Goal: Task Accomplishment & Management: Complete application form

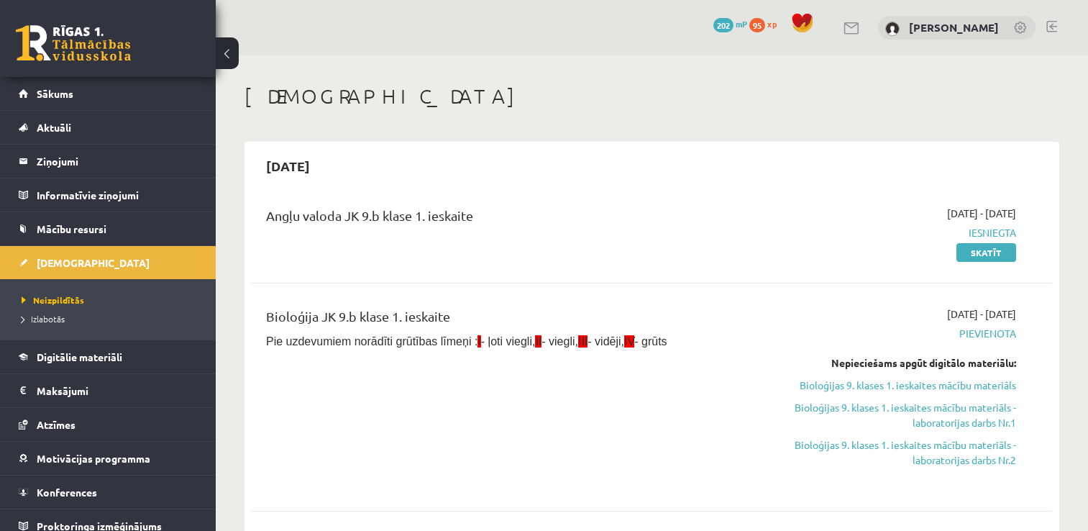
scroll to position [118, 0]
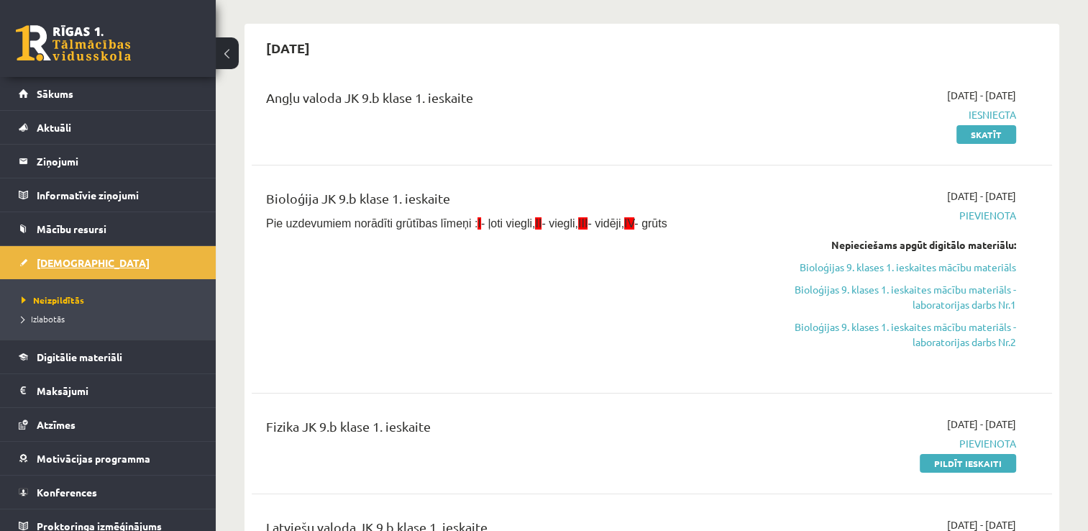
click at [106, 253] on link "[DEMOGRAPHIC_DATA]" at bounding box center [108, 262] width 179 height 33
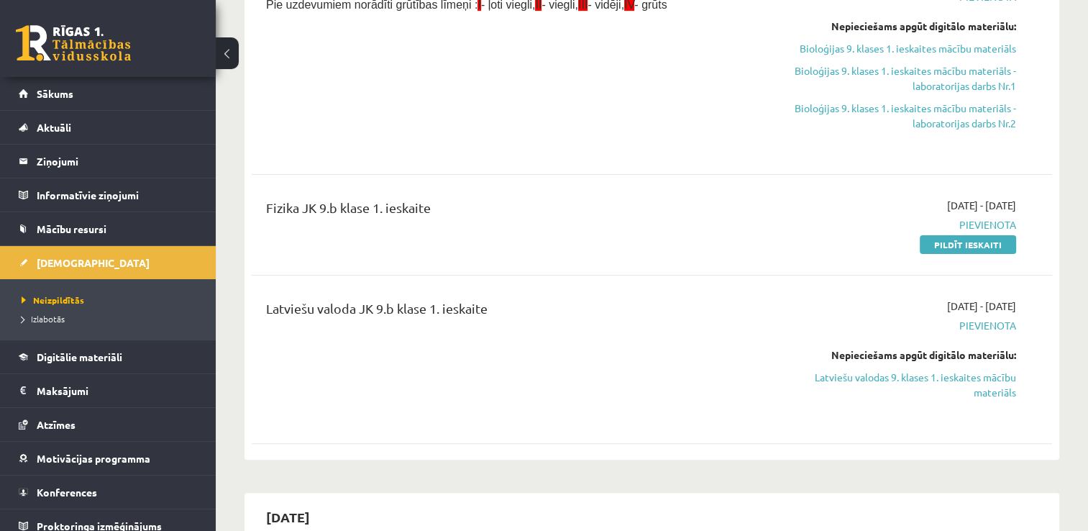
scroll to position [337, 0]
click at [59, 313] on span "Izlabotās" at bounding box center [43, 319] width 43 height 12
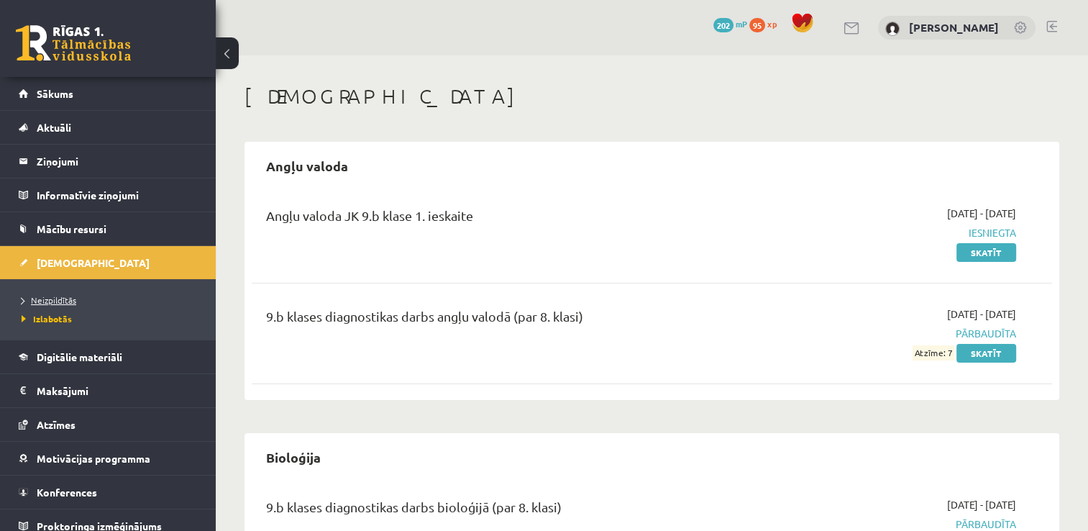
click at [55, 304] on span "Neizpildītās" at bounding box center [49, 300] width 55 height 12
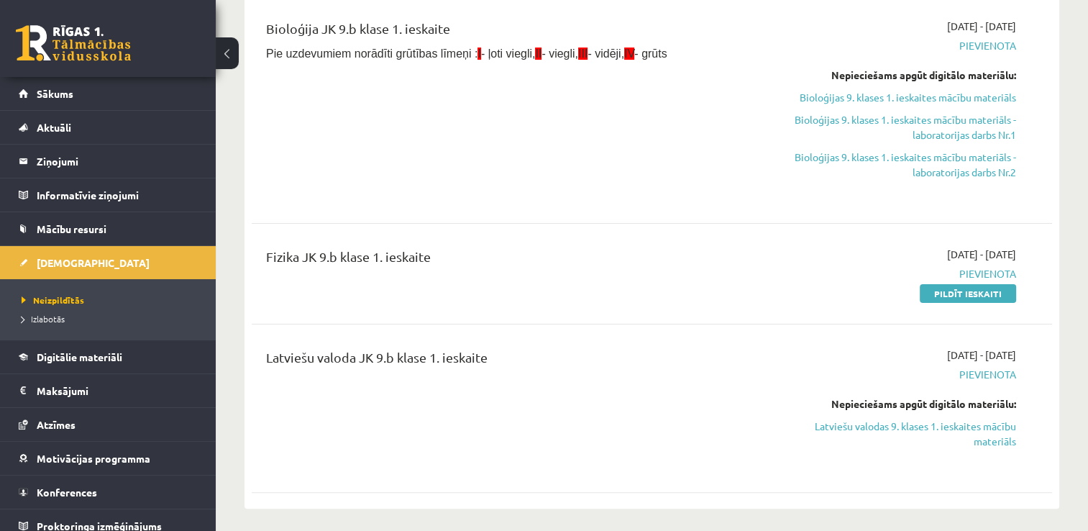
scroll to position [291, 0]
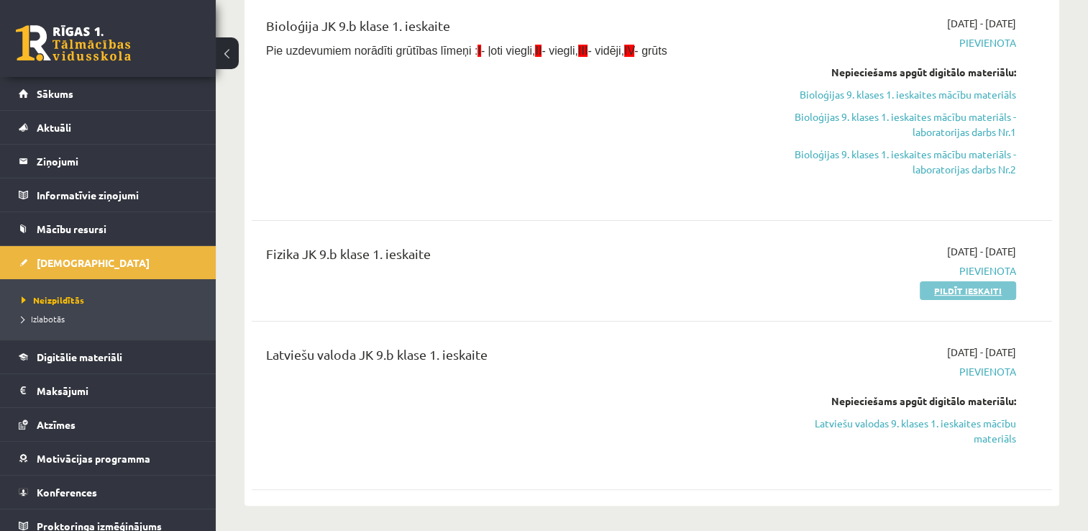
click at [983, 289] on link "Pildīt ieskaiti" at bounding box center [968, 290] width 96 height 19
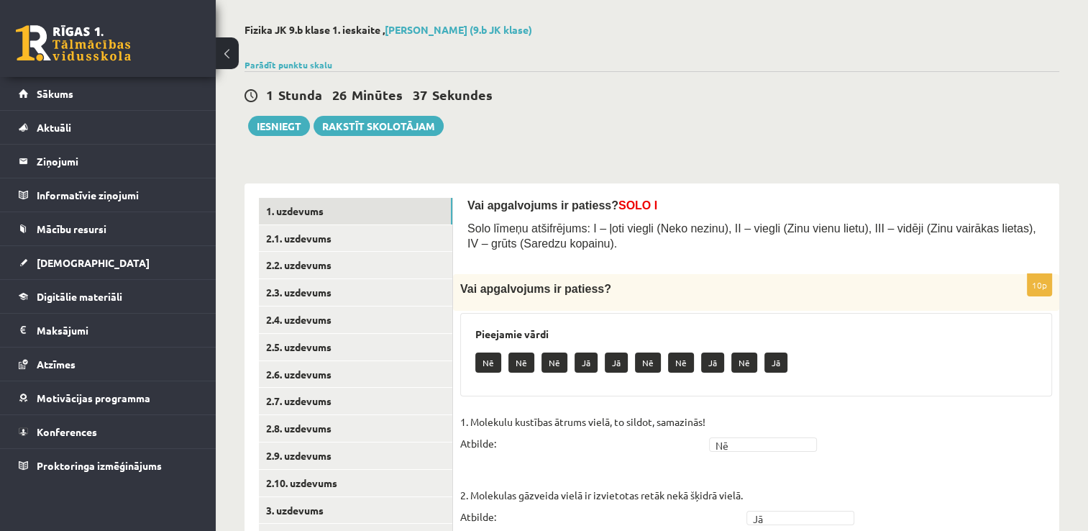
scroll to position [56, 0]
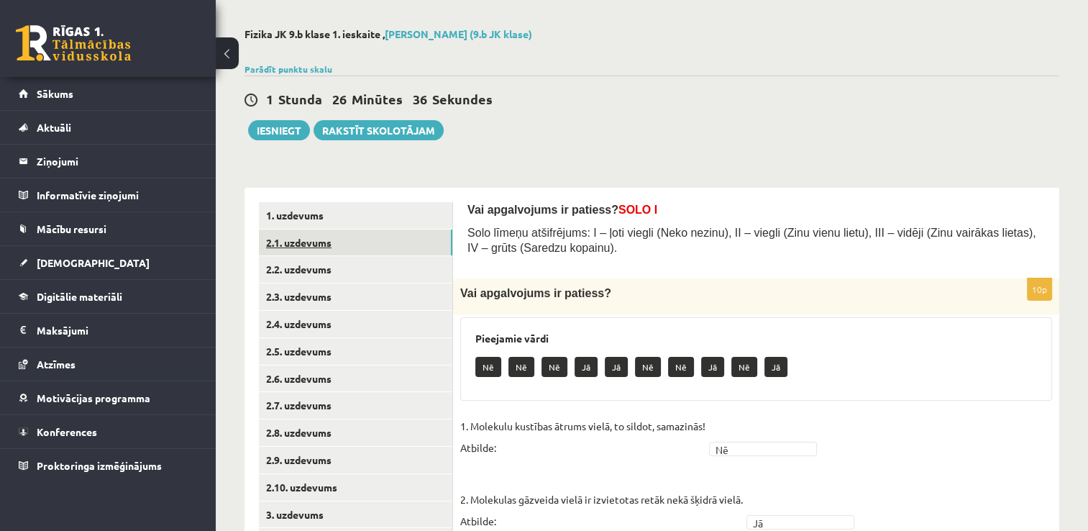
click at [348, 248] on link "2.1. uzdevums" at bounding box center [356, 242] width 194 height 27
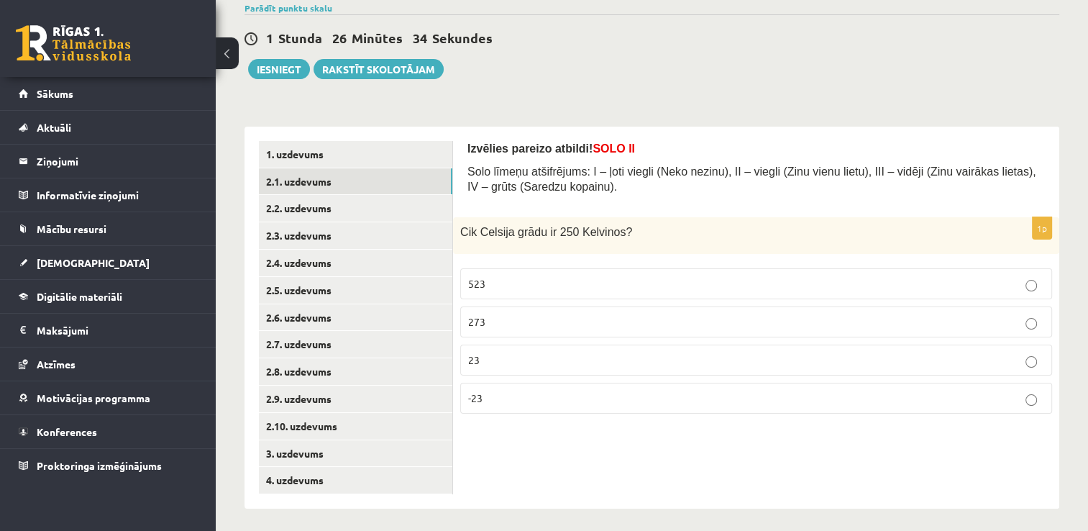
scroll to position [124, 0]
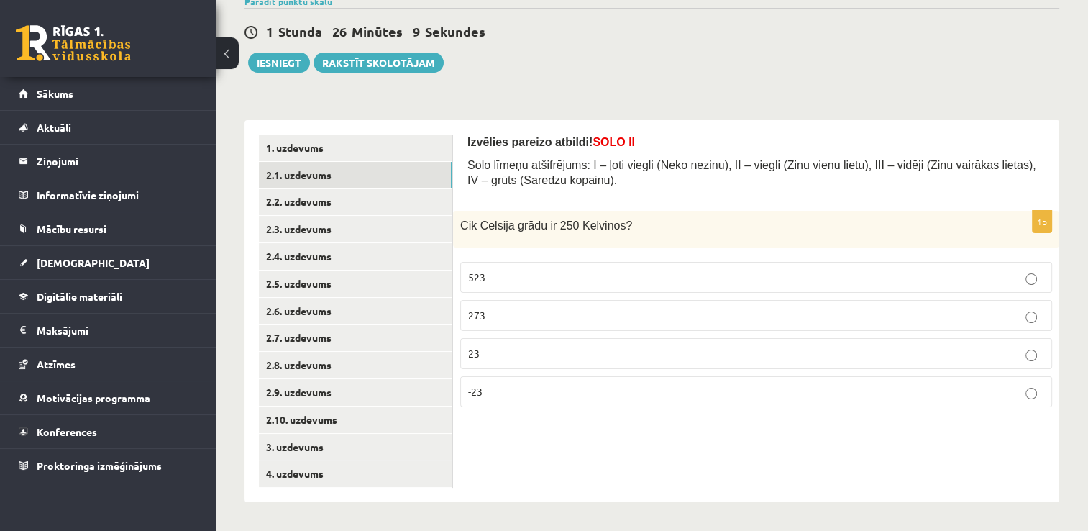
click at [598, 391] on p "-23" at bounding box center [756, 391] width 576 height 15
click at [366, 197] on link "2.2. uzdevums" at bounding box center [356, 201] width 194 height 27
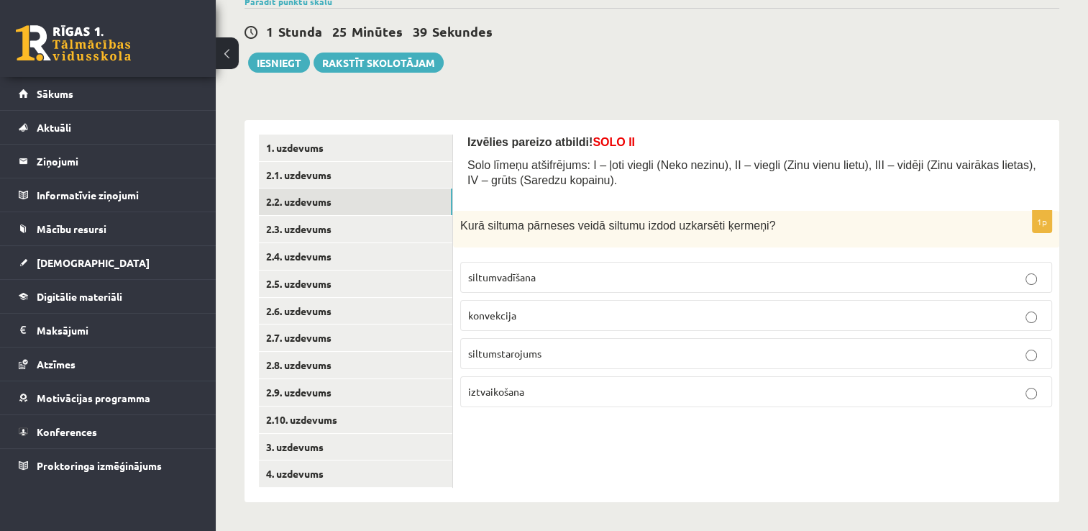
click at [597, 360] on label "siltumstarojums" at bounding box center [756, 353] width 592 height 31
click at [363, 240] on link "2.3. uzdevums" at bounding box center [356, 229] width 194 height 27
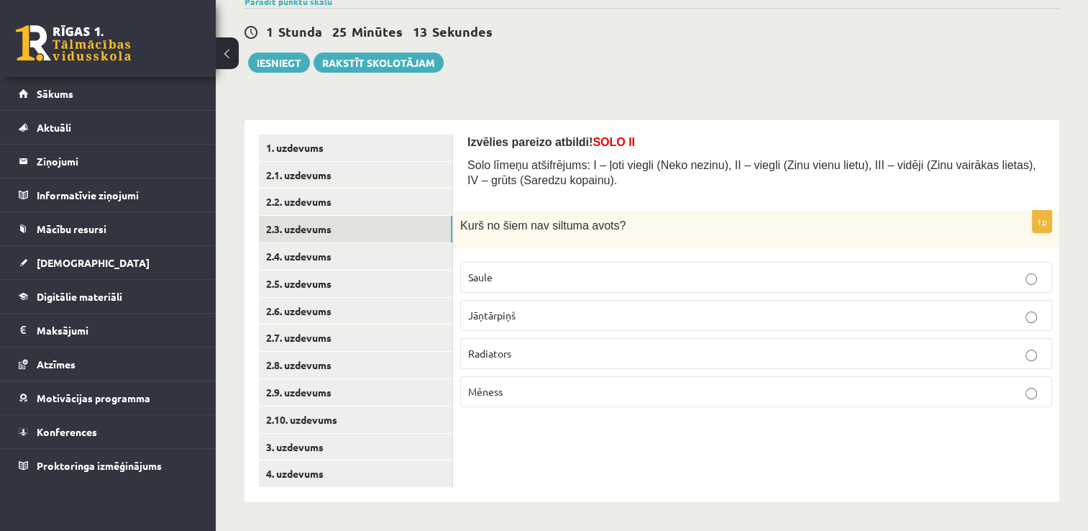
click at [560, 398] on p "Mēness" at bounding box center [756, 391] width 576 height 15
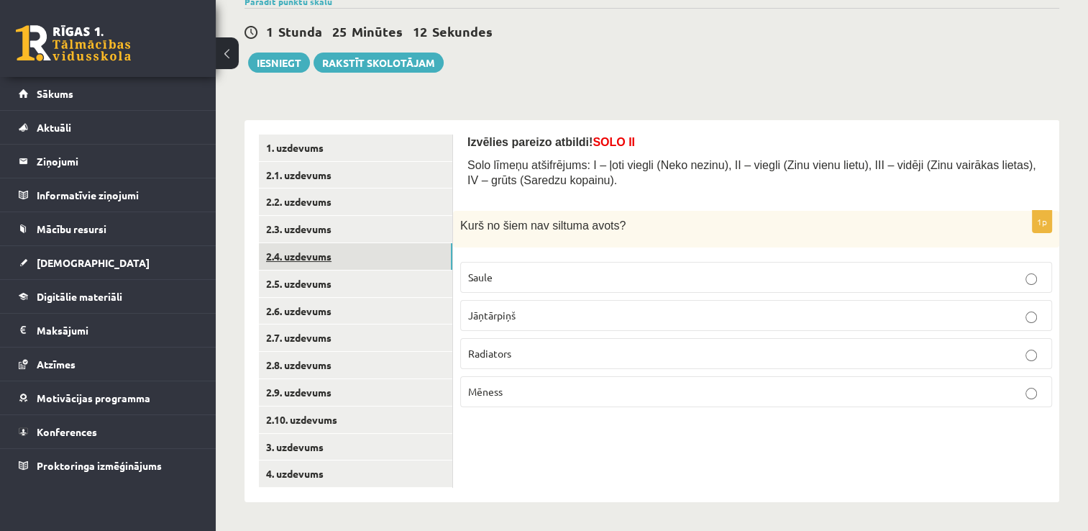
click at [326, 253] on link "2.4. uzdevums" at bounding box center [356, 256] width 194 height 27
click at [617, 355] on p "siltumvadīšana" at bounding box center [756, 353] width 576 height 15
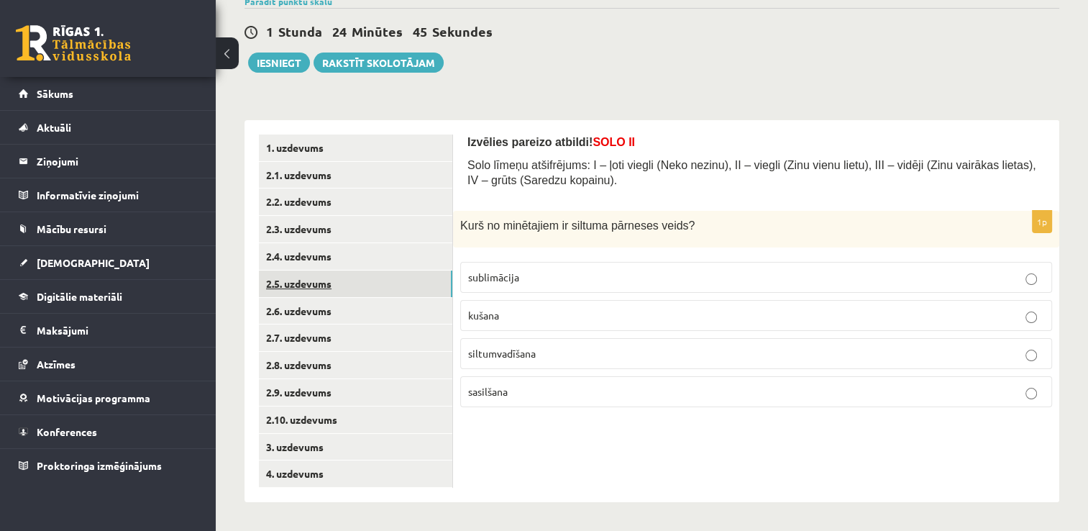
click at [321, 279] on link "2.5. uzdevums" at bounding box center [356, 284] width 194 height 27
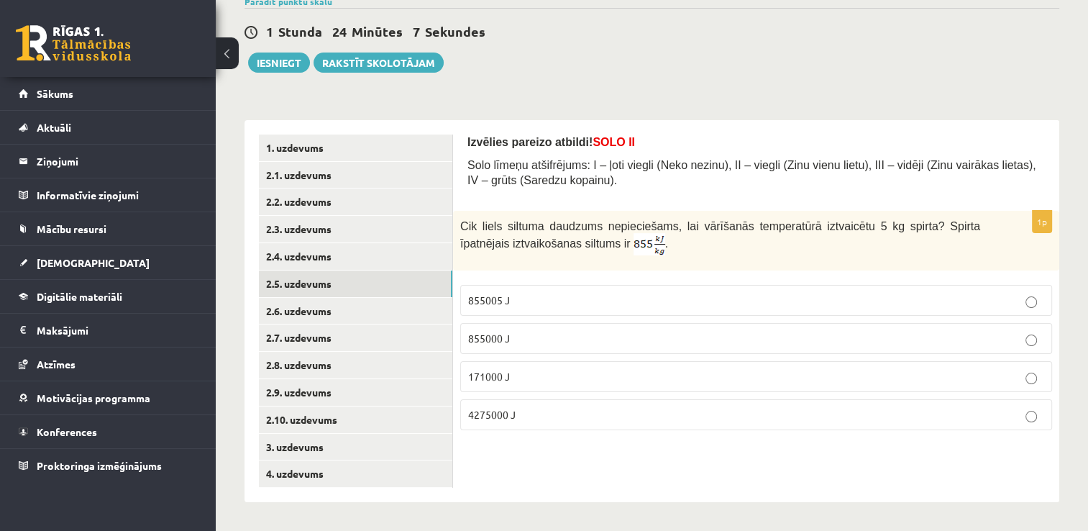
click at [583, 412] on p "4275000 J" at bounding box center [756, 414] width 576 height 15
click at [312, 317] on link "2.6. uzdevums" at bounding box center [356, 311] width 194 height 27
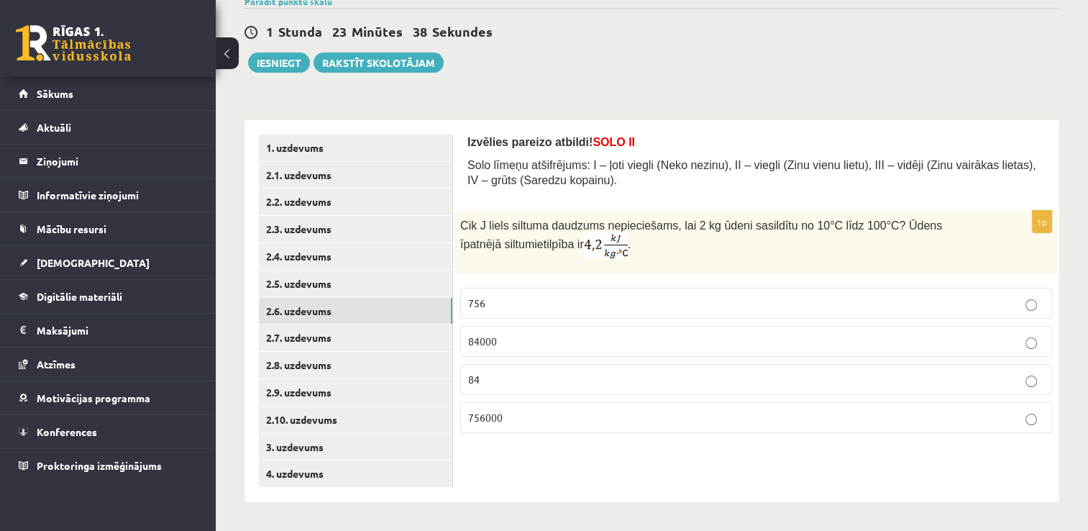
click at [645, 419] on p "756000" at bounding box center [756, 417] width 576 height 15
click at [360, 332] on link "2.7. uzdevums" at bounding box center [356, 337] width 194 height 27
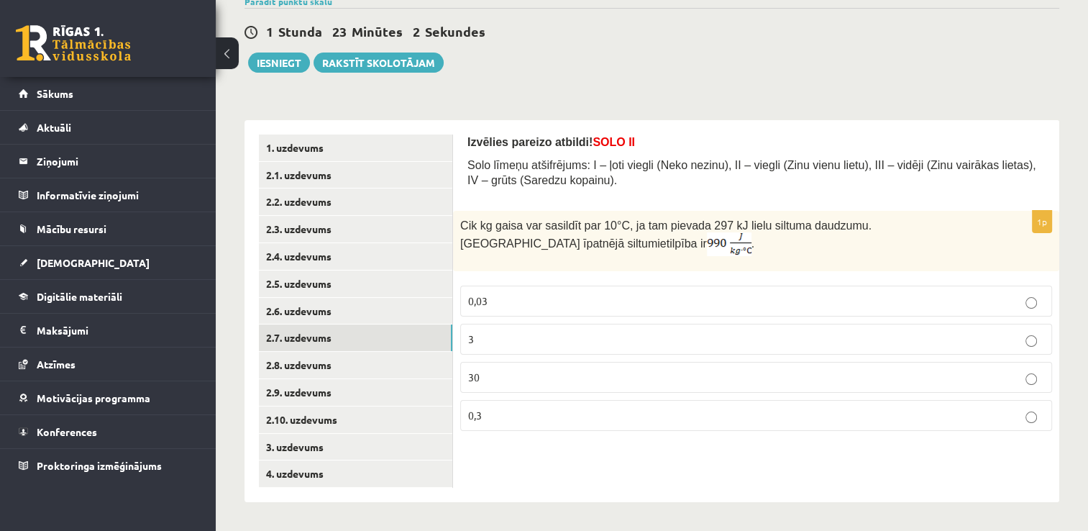
click at [599, 378] on p "30" at bounding box center [756, 377] width 576 height 15
click at [337, 376] on link "2.8. uzdevums" at bounding box center [356, 365] width 194 height 27
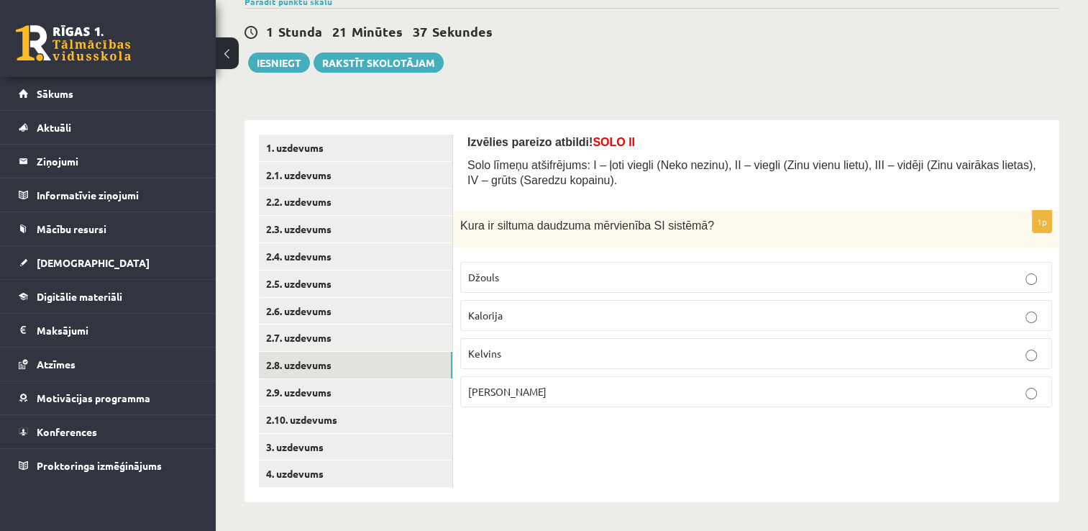
click at [578, 281] on p "Džouls" at bounding box center [756, 277] width 576 height 15
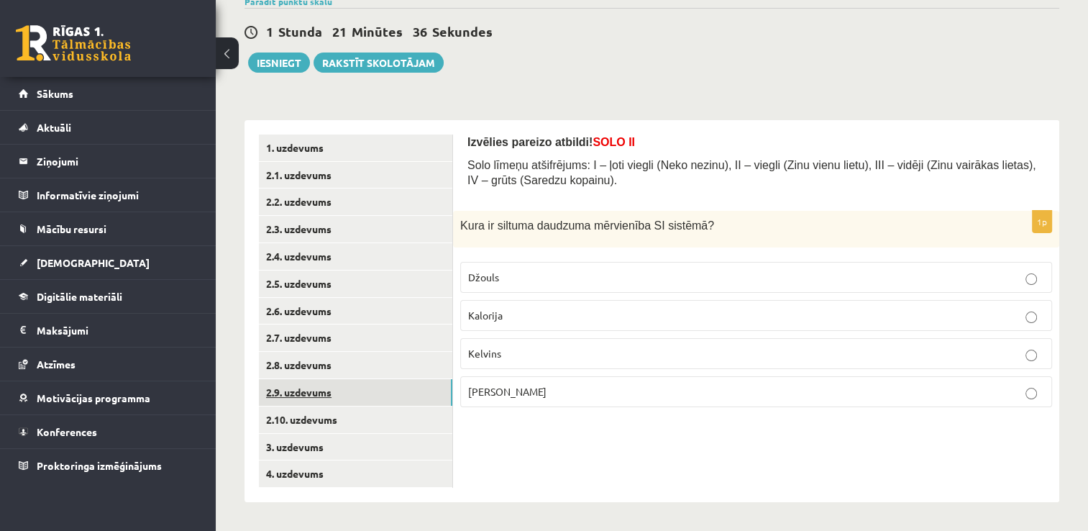
click at [340, 391] on link "2.9. uzdevums" at bounding box center [356, 392] width 194 height 27
click at [573, 353] on p "atdzišanā" at bounding box center [756, 353] width 576 height 15
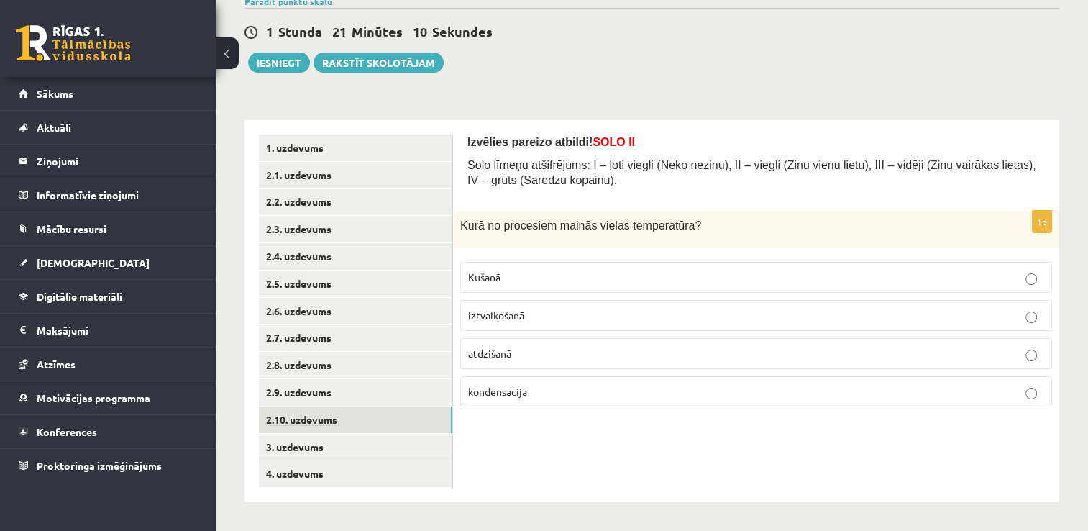
click at [372, 417] on link "2.10. uzdevums" at bounding box center [356, 419] width 194 height 27
click at [644, 320] on p "-215°C" at bounding box center [756, 315] width 576 height 15
click at [571, 281] on p "57 K" at bounding box center [756, 277] width 576 height 15
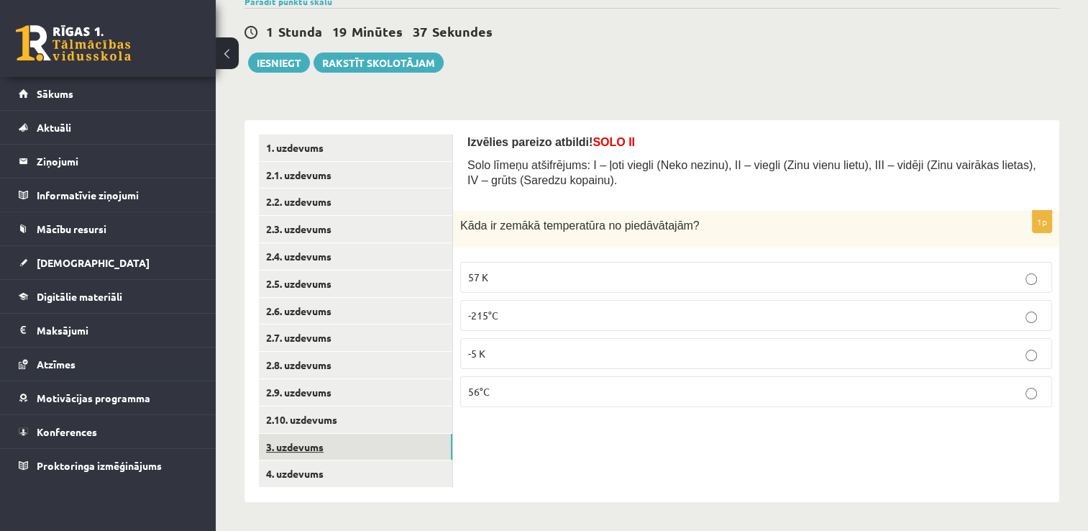
click at [324, 450] on link "3. uzdevums" at bounding box center [356, 447] width 194 height 27
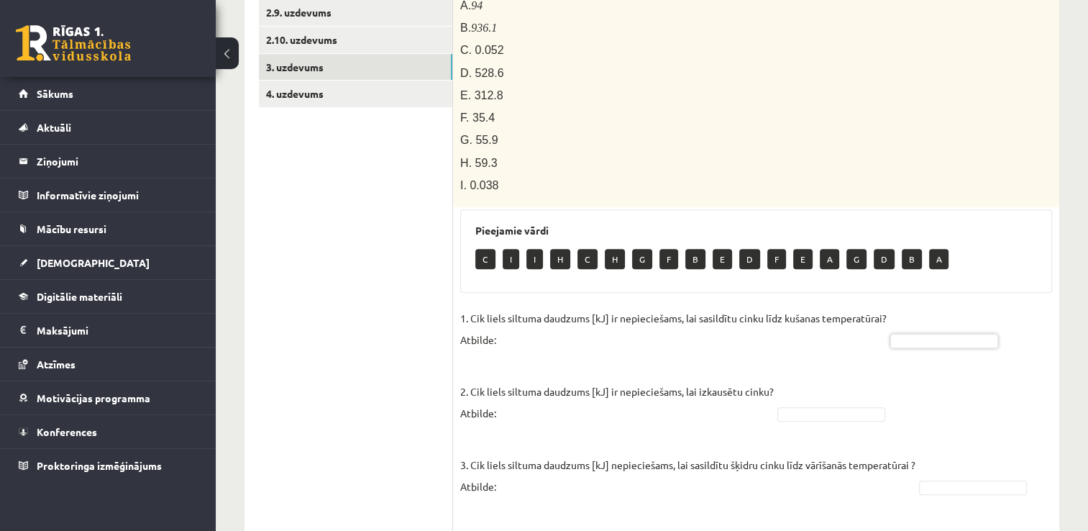
scroll to position [503, 0]
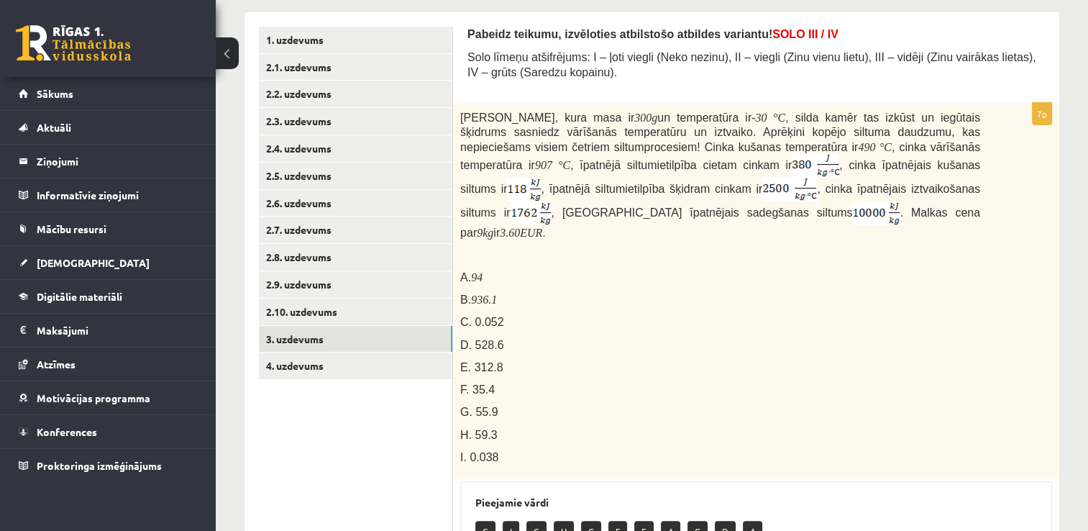
scroll to position [227, 0]
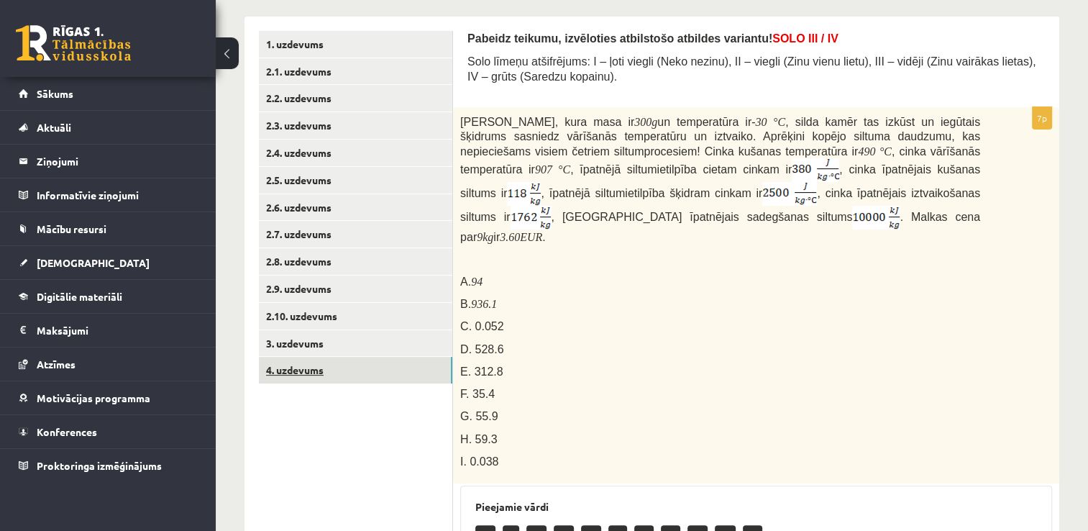
click at [337, 373] on link "4. uzdevums" at bounding box center [356, 370] width 194 height 27
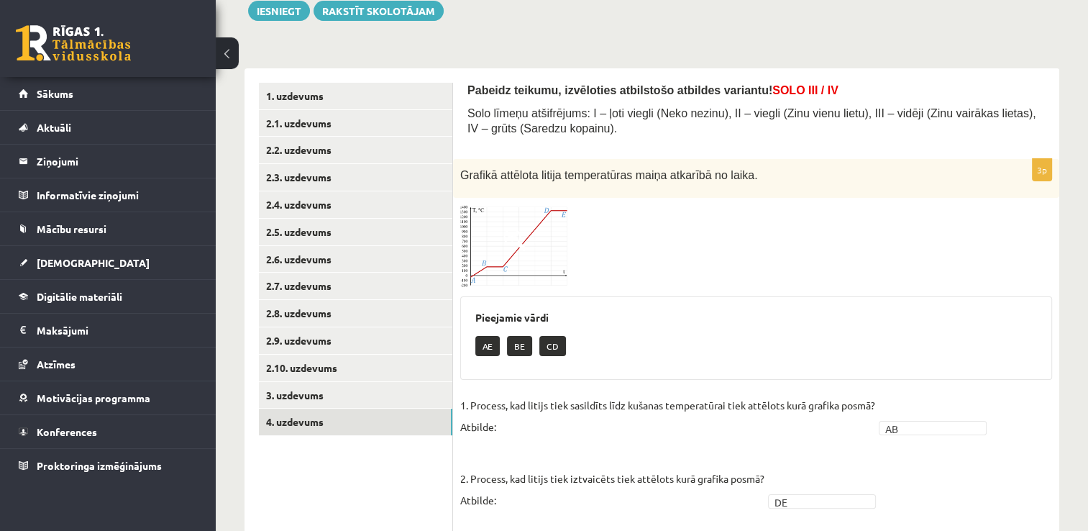
scroll to position [0, 0]
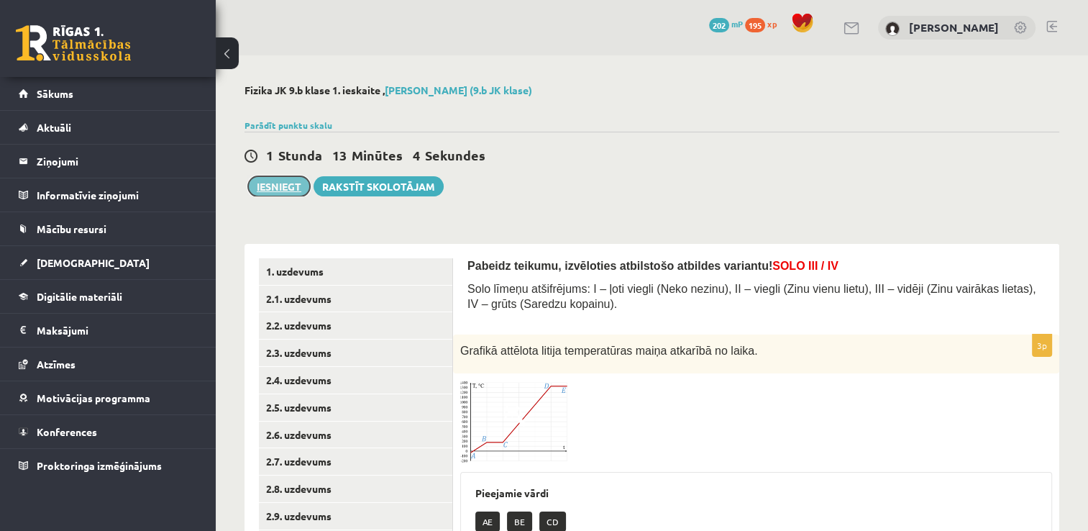
click at [271, 190] on button "Iesniegt" at bounding box center [279, 186] width 62 height 20
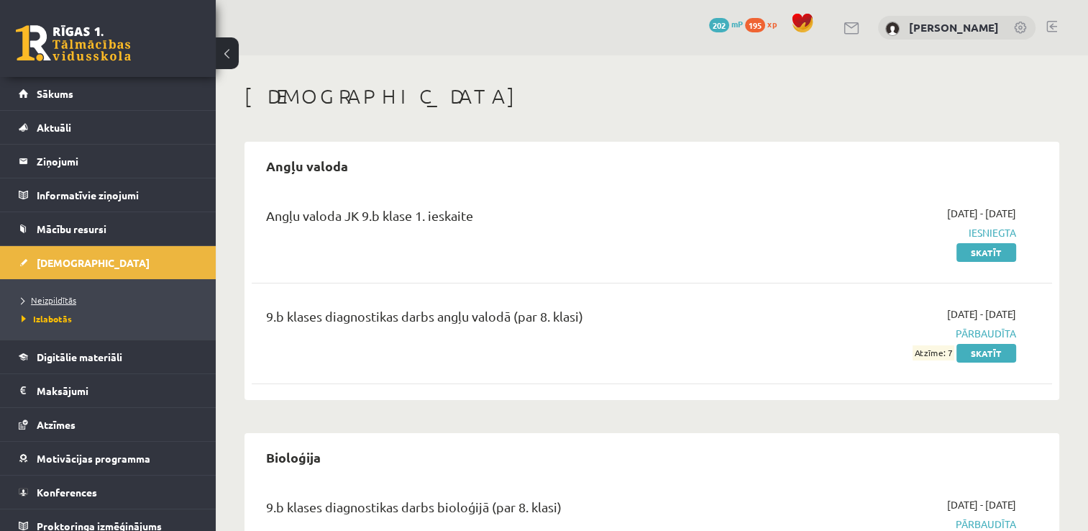
click at [75, 301] on span "Neizpildītās" at bounding box center [49, 300] width 55 height 12
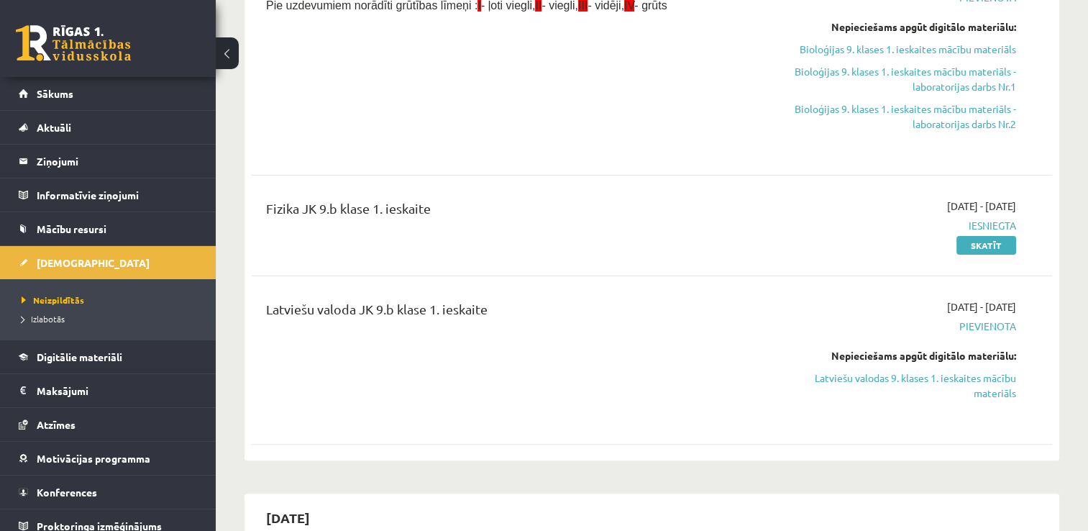
scroll to position [425, 0]
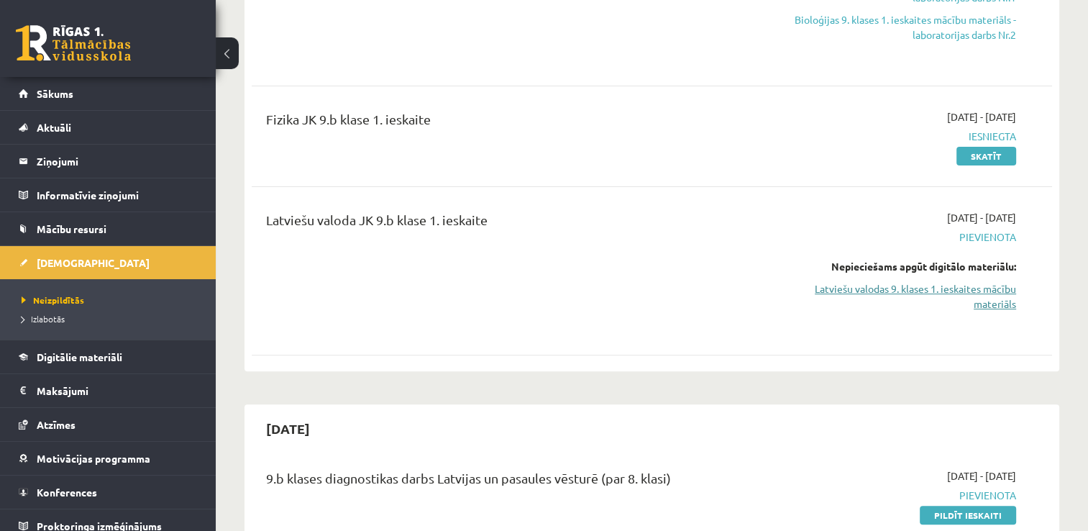
click at [1001, 297] on link "Latviešu valodas 9. klases 1. ieskaites mācību materiāls" at bounding box center [899, 296] width 236 height 30
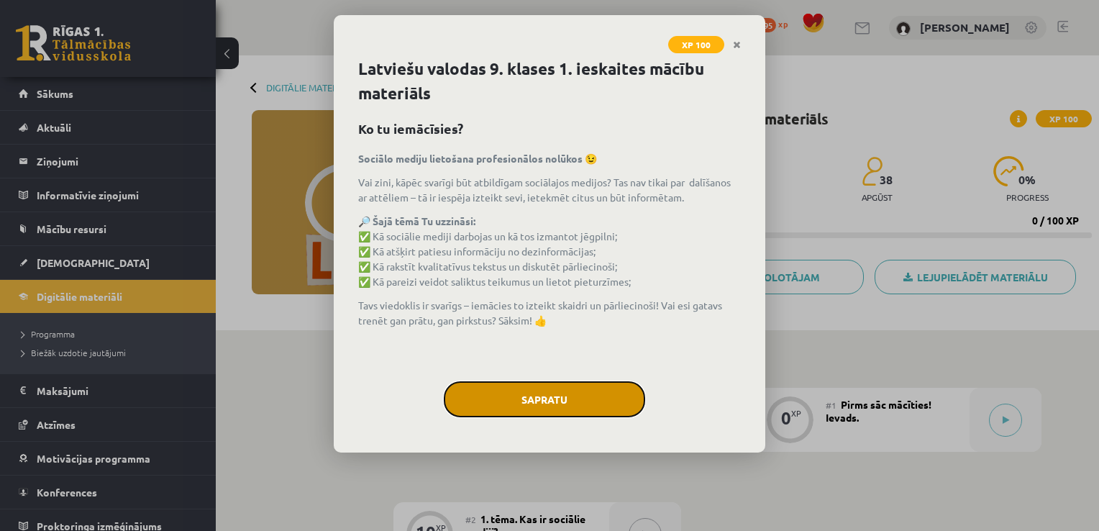
click at [575, 397] on button "Sapratu" at bounding box center [544, 399] width 201 height 36
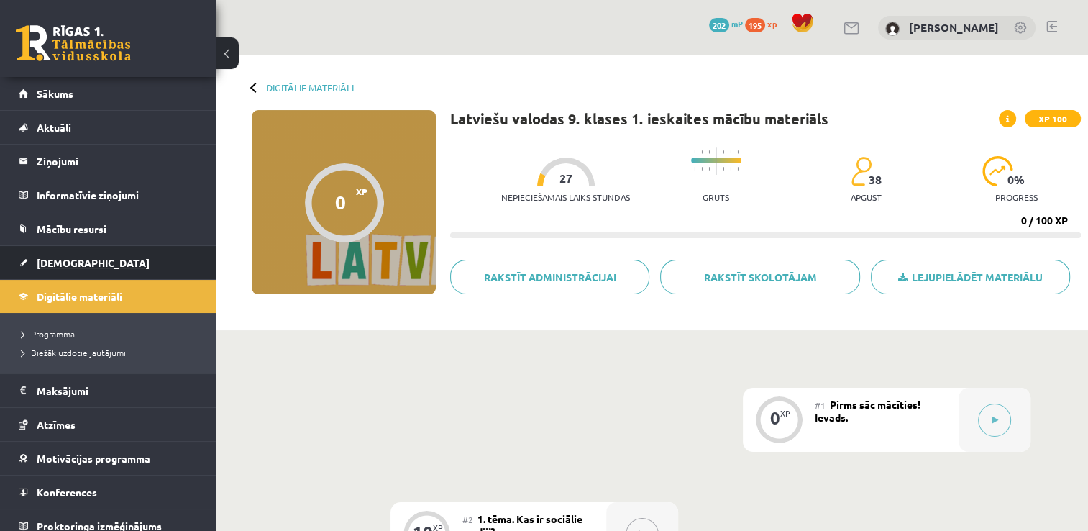
click at [78, 268] on link "[DEMOGRAPHIC_DATA]" at bounding box center [108, 262] width 179 height 33
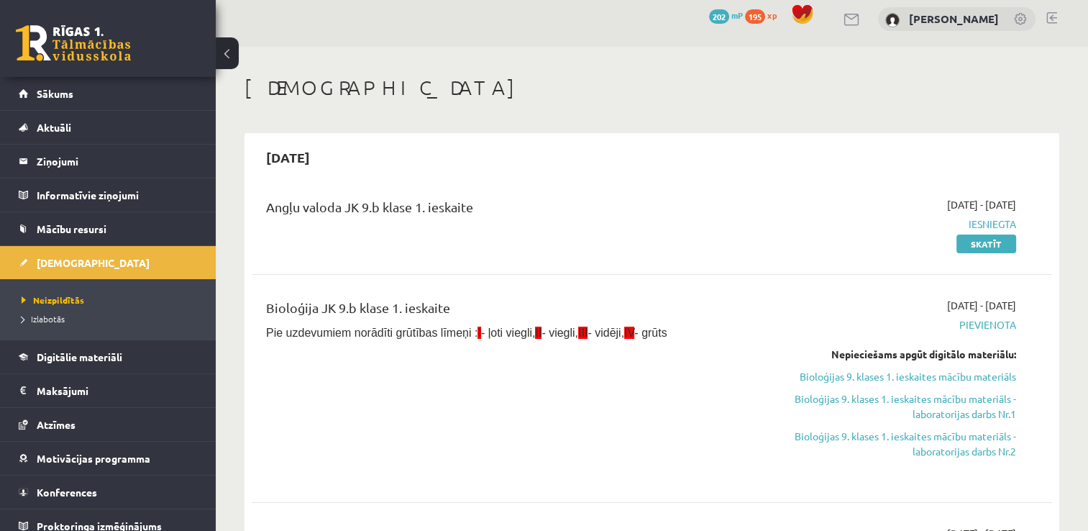
scroll to position [8, 0]
click at [77, 314] on link "Izlabotās" at bounding box center [112, 318] width 180 height 13
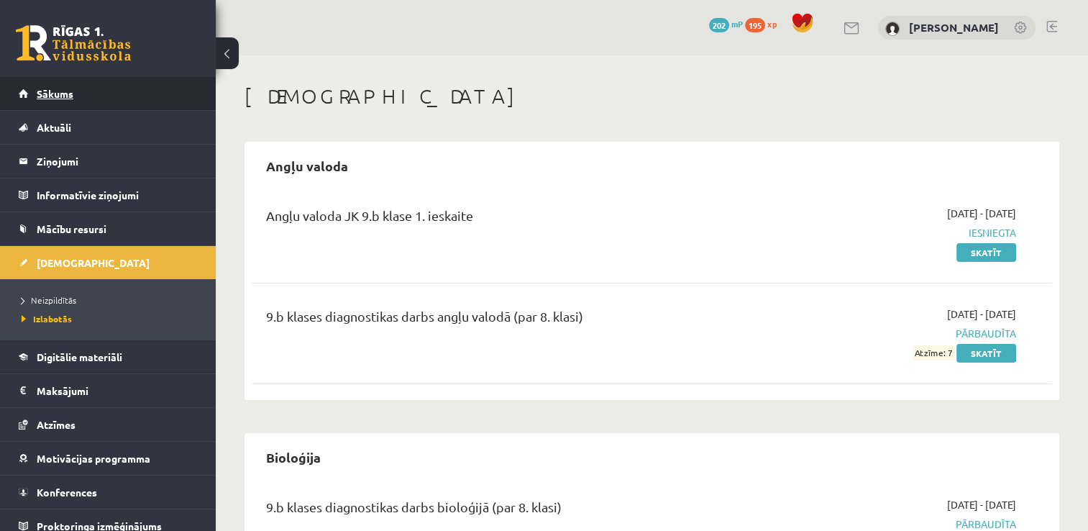
click at [71, 109] on link "Sākums" at bounding box center [108, 93] width 179 height 33
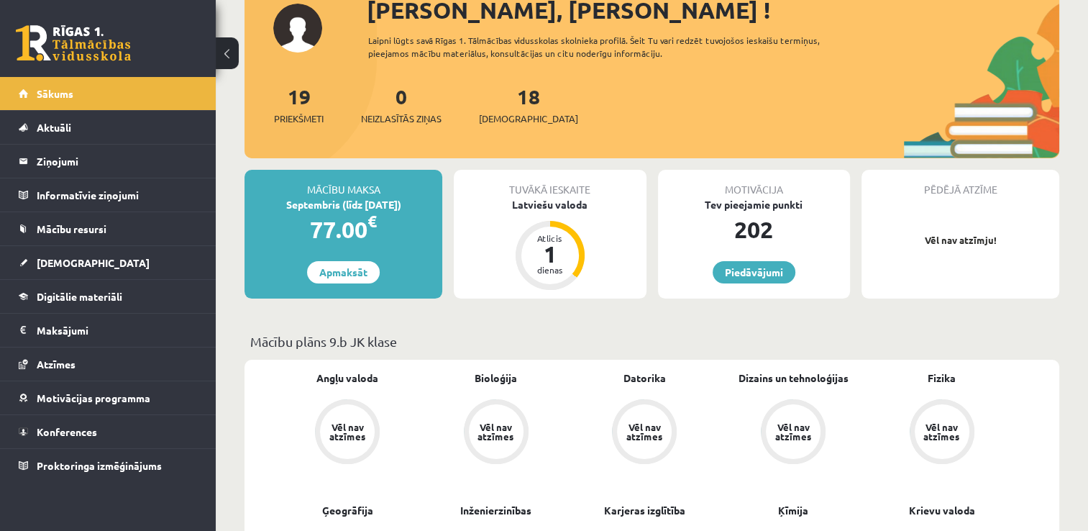
scroll to position [106, 0]
click at [569, 209] on div "Latviešu valoda" at bounding box center [550, 203] width 192 height 15
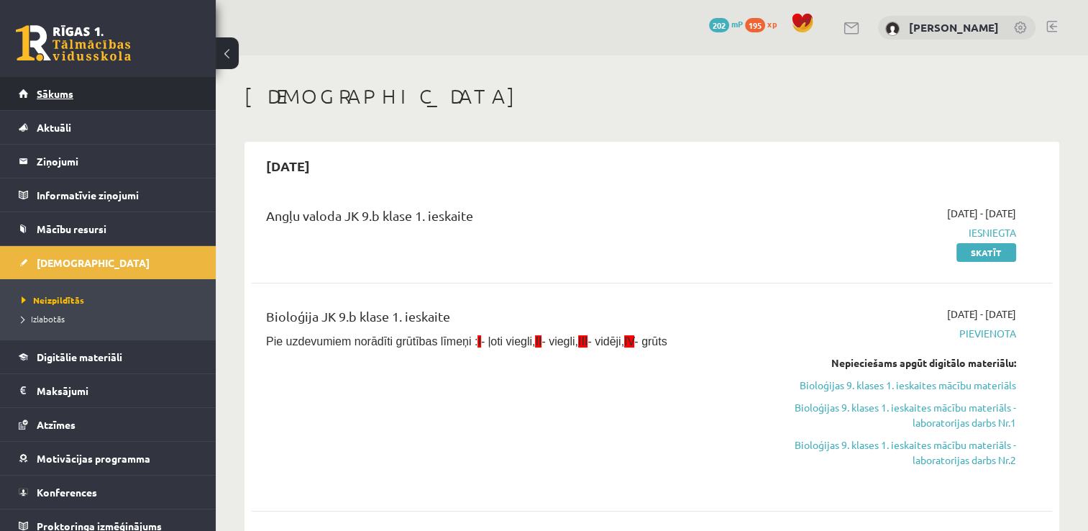
click at [91, 109] on link "Sākums" at bounding box center [108, 93] width 179 height 33
